Goal: Information Seeking & Learning: Find specific fact

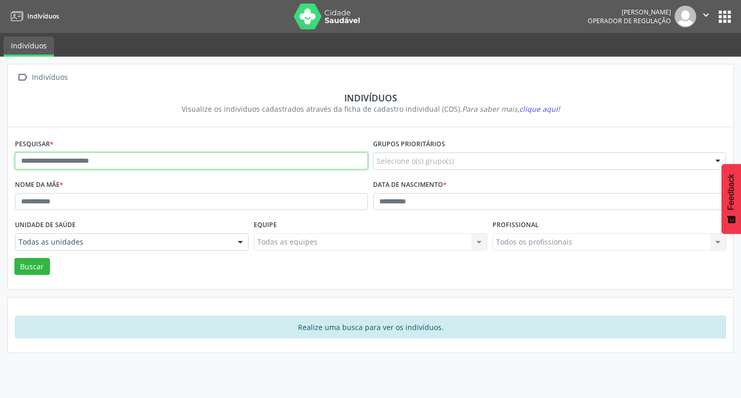
click at [202, 168] on input "text" at bounding box center [191, 160] width 353 height 17
type input "**********"
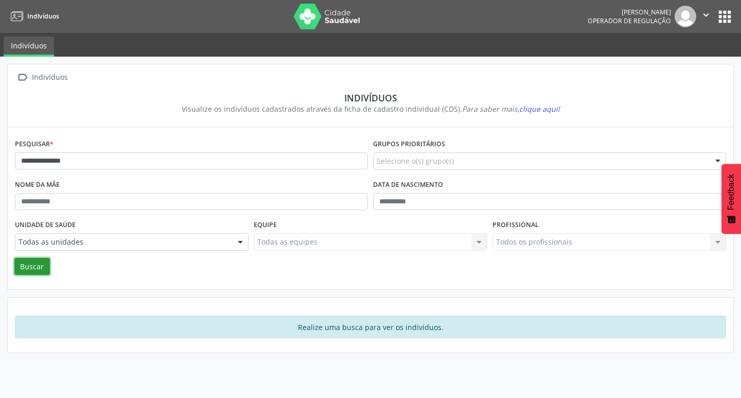
click at [34, 260] on button "Buscar" at bounding box center [32, 266] width 36 height 17
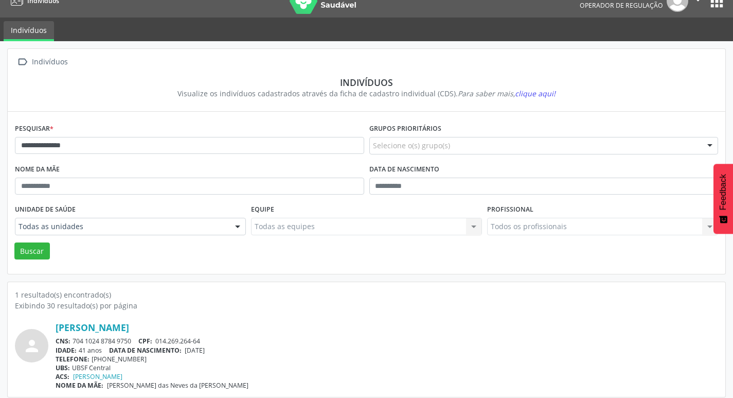
scroll to position [22, 0]
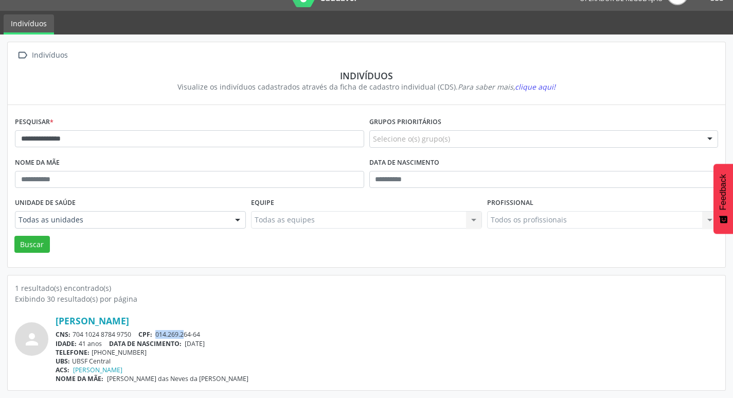
drag, startPoint x: 157, startPoint y: 333, endPoint x: 185, endPoint y: 334, distance: 27.3
click at [185, 334] on span "014.269.264-64" at bounding box center [177, 334] width 45 height 9
click at [159, 338] on span "014.269.264-64" at bounding box center [177, 334] width 45 height 9
drag, startPoint x: 154, startPoint y: 337, endPoint x: 179, endPoint y: 334, distance: 24.8
click at [179, 334] on div "CNS: 704 1024 8784 9750 CPF: 014.269.264-64" at bounding box center [387, 334] width 663 height 9
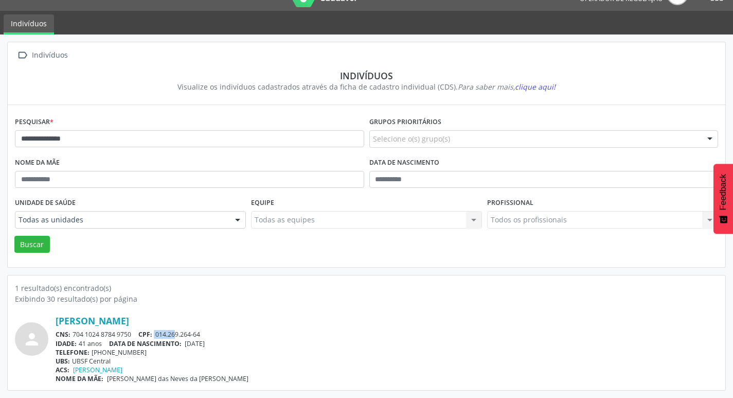
click at [160, 334] on span "014.269.264-64" at bounding box center [177, 334] width 45 height 9
drag, startPoint x: 157, startPoint y: 334, endPoint x: 214, endPoint y: 334, distance: 56.1
click at [214, 334] on div "CNS: 704 1024 8784 9750 CPF: 014.269.264-64" at bounding box center [387, 334] width 663 height 9
copy span "014.269.264-64"
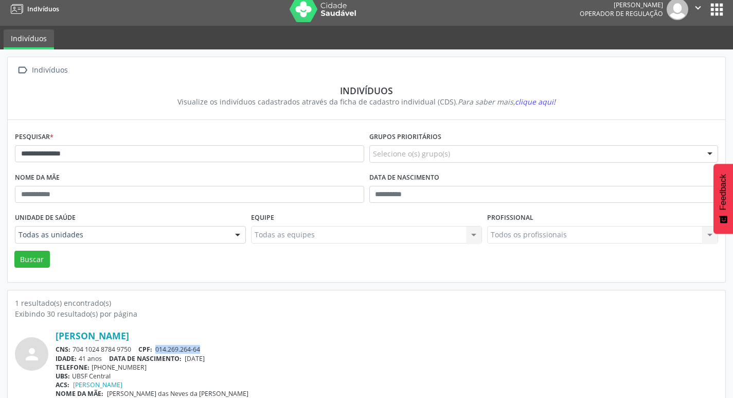
scroll to position [0, 0]
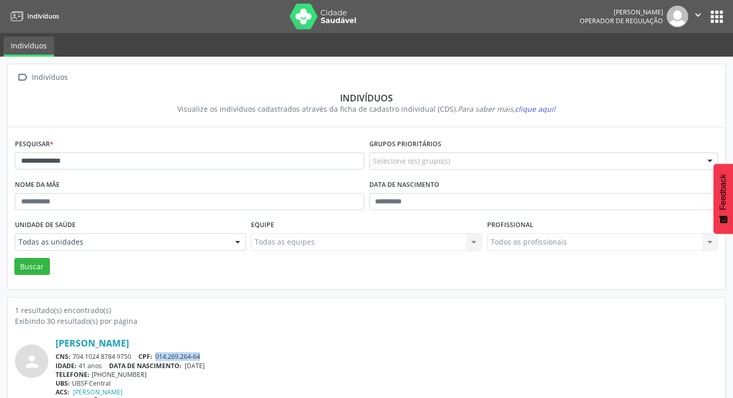
click at [712, 20] on button "apps" at bounding box center [717, 17] width 18 height 18
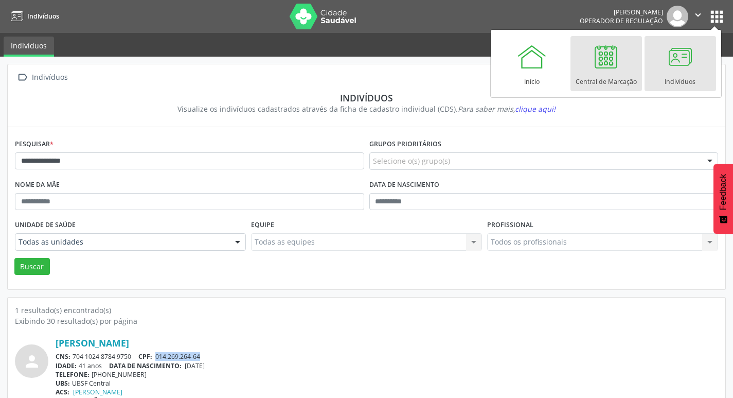
click at [607, 79] on div "Central de Marcação" at bounding box center [606, 79] width 61 height 14
